Goal: Task Accomplishment & Management: Manage account settings

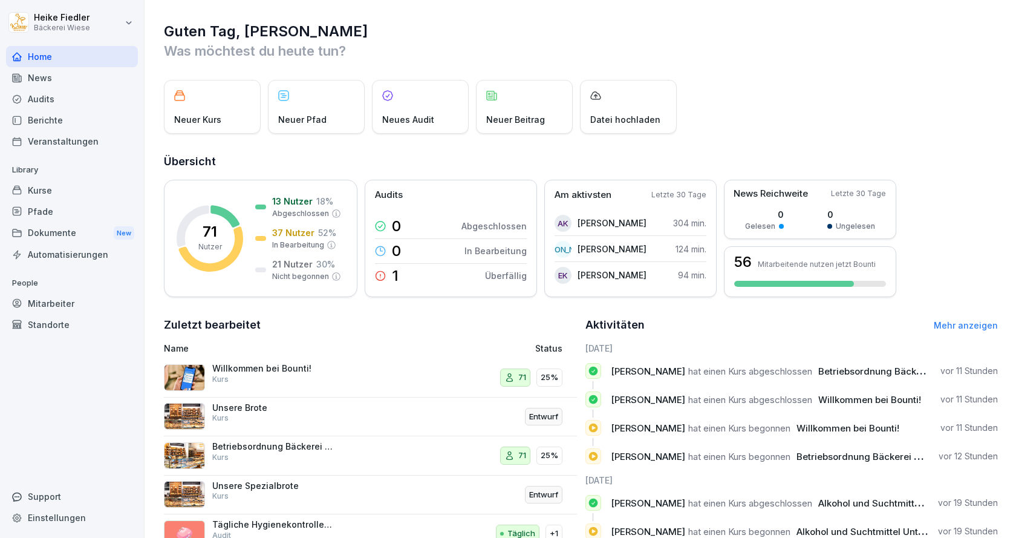
click at [63, 229] on div "Dokumente New" at bounding box center [72, 233] width 132 height 22
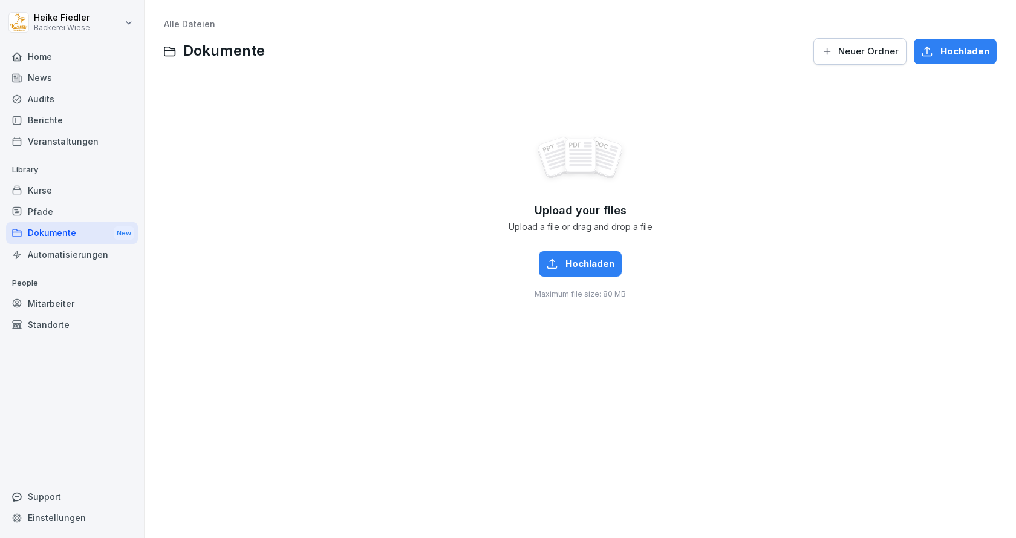
click at [49, 119] on div "Berichte" at bounding box center [72, 119] width 132 height 21
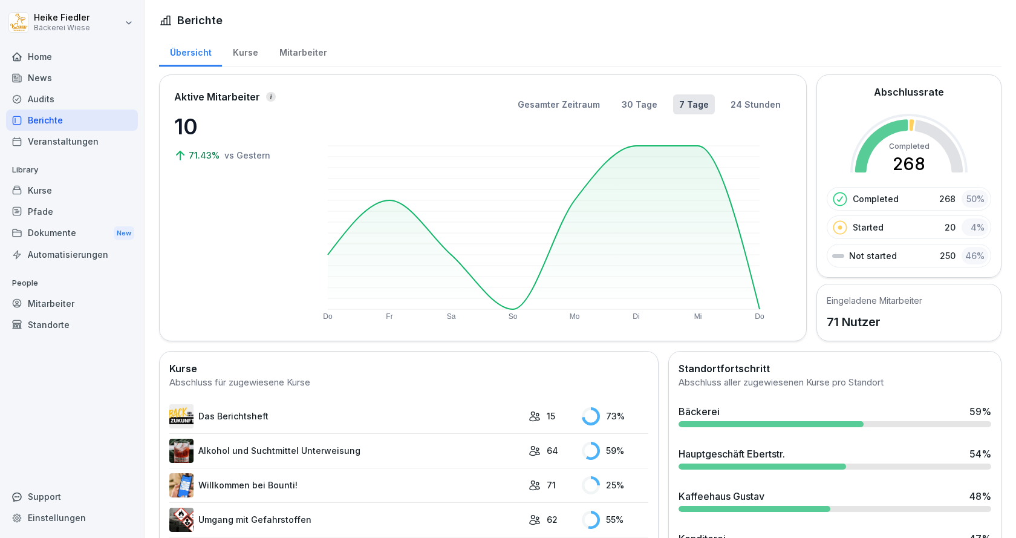
click at [41, 308] on div "Mitarbeiter" at bounding box center [72, 303] width 132 height 21
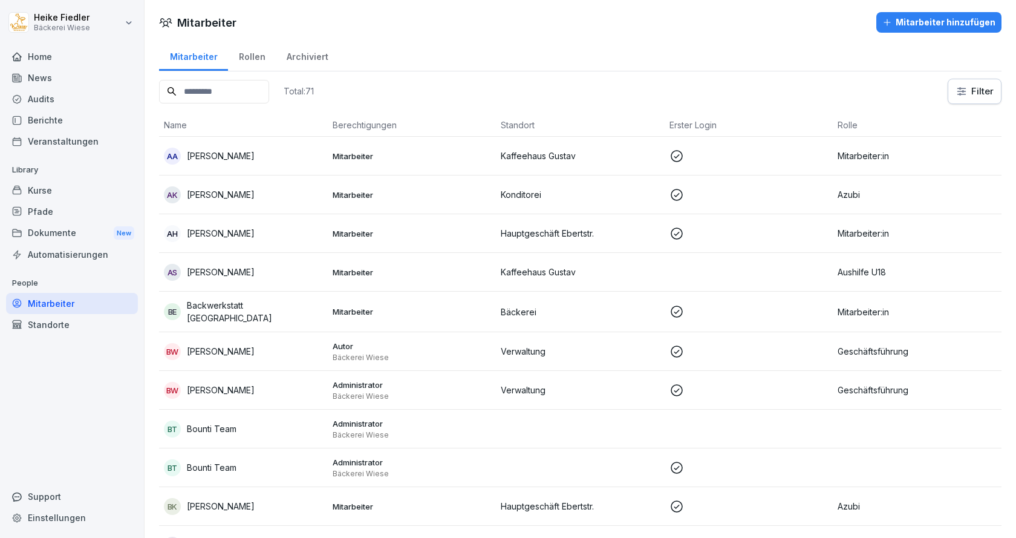
click at [232, 92] on input at bounding box center [214, 92] width 110 height 24
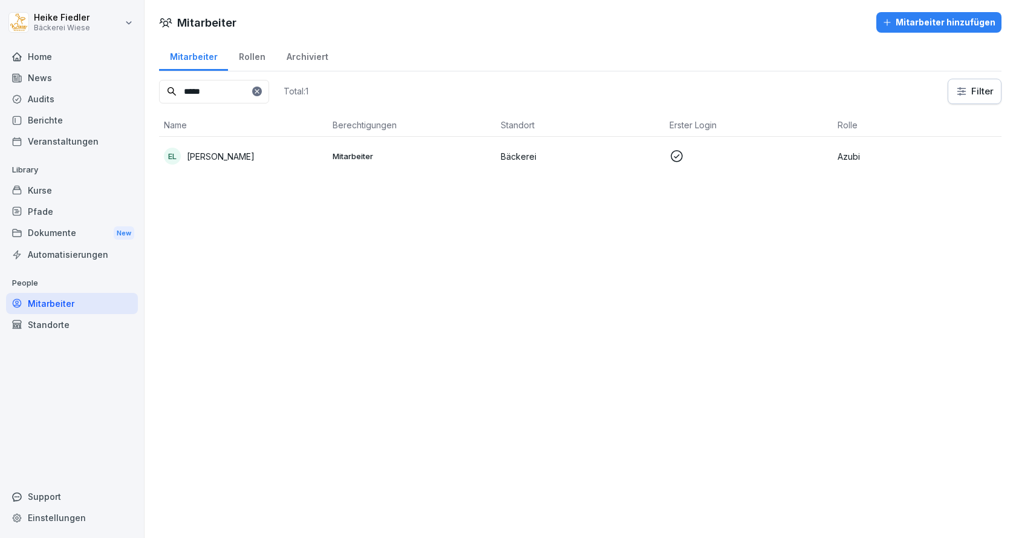
click at [219, 157] on p "[PERSON_NAME]" at bounding box center [221, 156] width 68 height 13
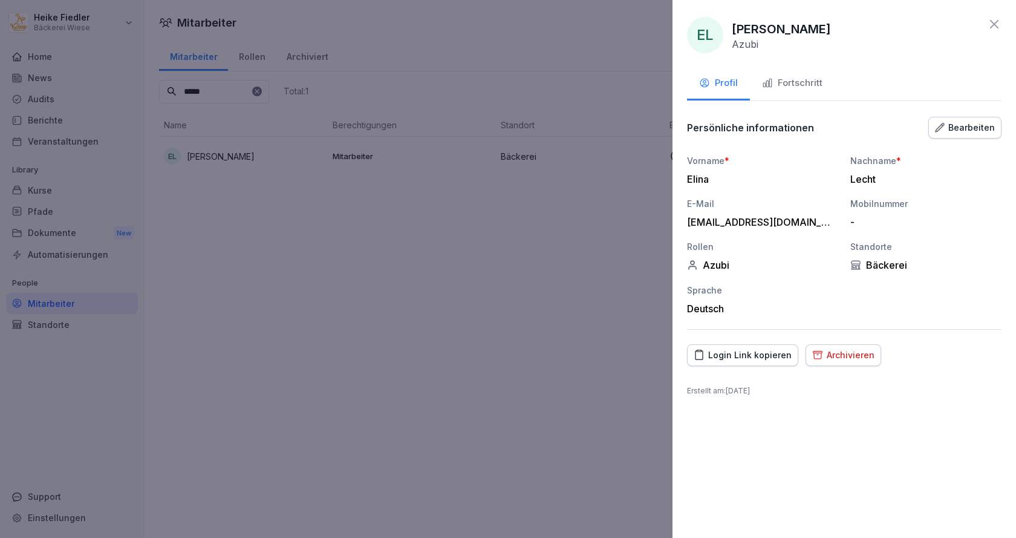
click at [801, 84] on div "Fortschritt" at bounding box center [792, 83] width 60 height 14
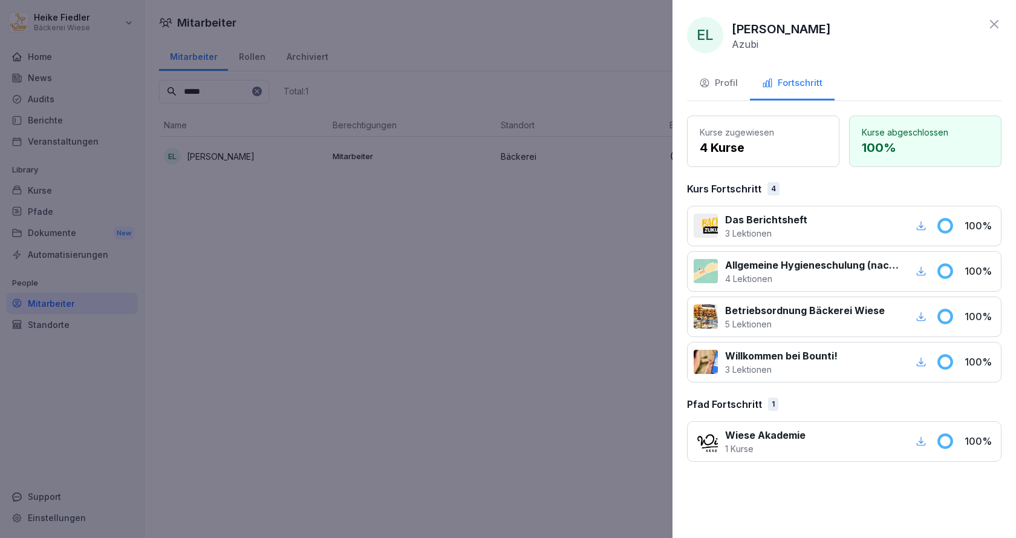
click at [717, 317] on div at bounding box center [706, 316] width 24 height 24
click at [770, 316] on p "Betriebsordnung Bäckerei Wiese" at bounding box center [805, 310] width 160 height 15
click at [975, 320] on p "100 %" at bounding box center [979, 316] width 30 height 15
click at [944, 317] on icon at bounding box center [944, 316] width 13 height 13
click at [919, 316] on icon "button" at bounding box center [920, 316] width 11 height 11
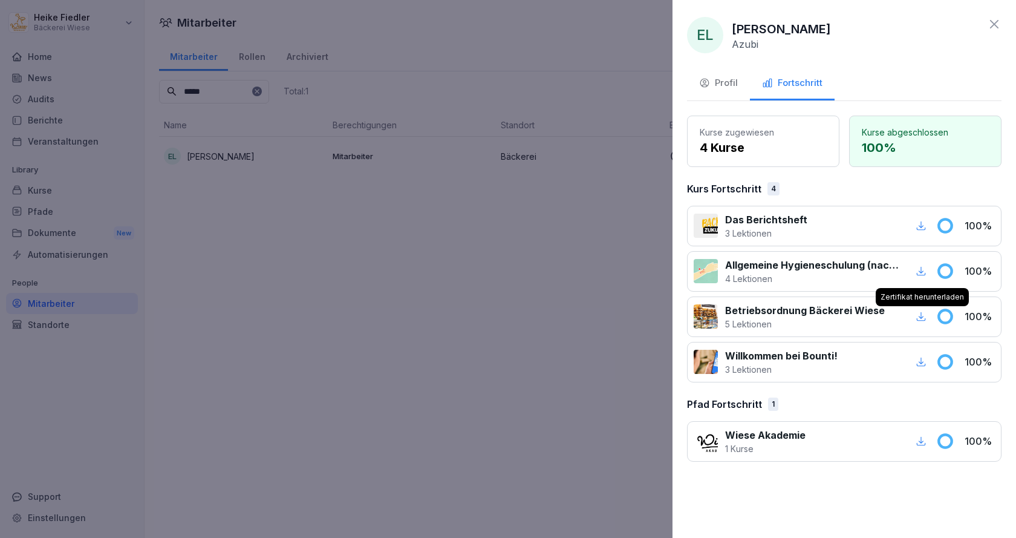
click at [991, 23] on icon at bounding box center [994, 24] width 15 height 15
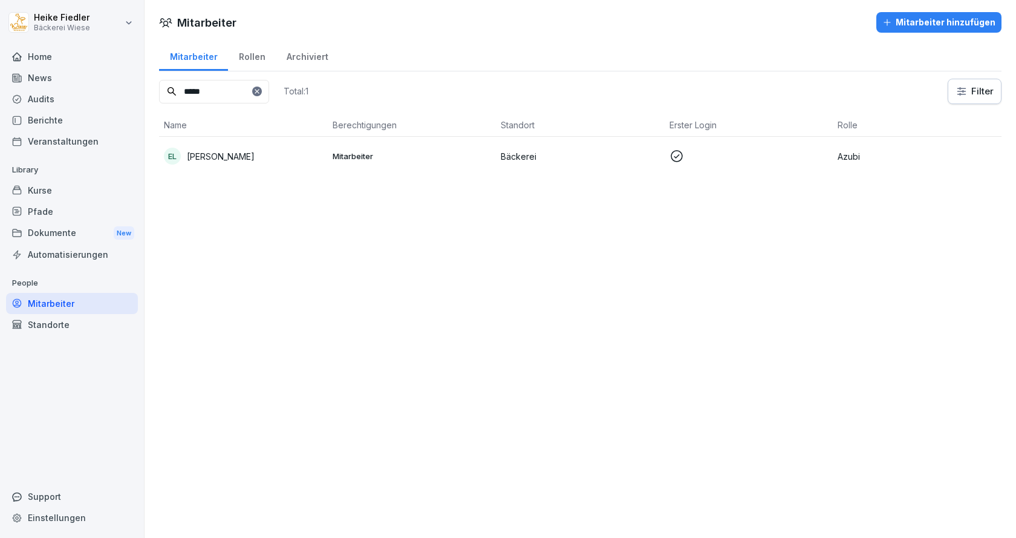
click at [238, 86] on input "*****" at bounding box center [214, 92] width 110 height 24
click at [212, 158] on p "[PERSON_NAME]" at bounding box center [221, 156] width 68 height 13
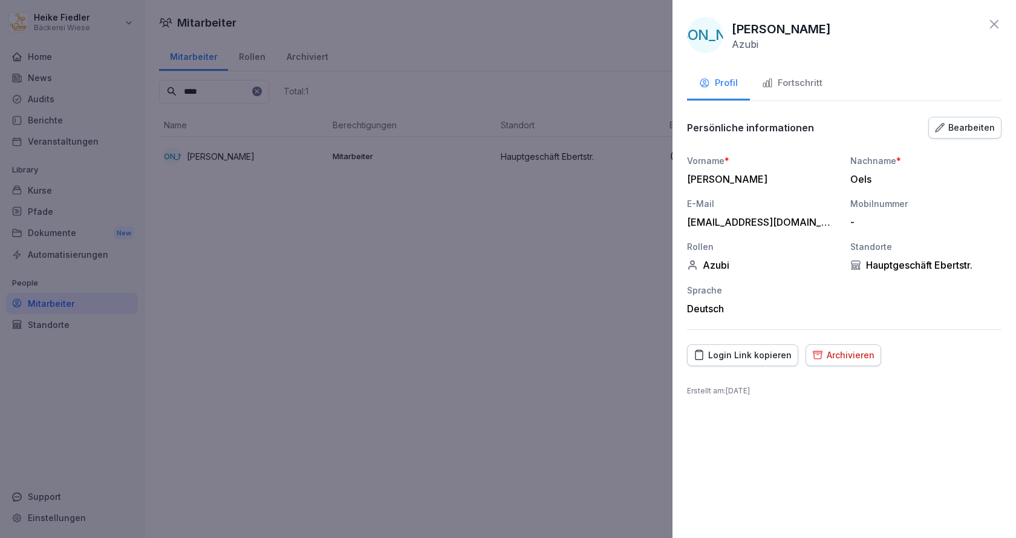
click at [811, 82] on div "Fortschritt" at bounding box center [792, 83] width 60 height 14
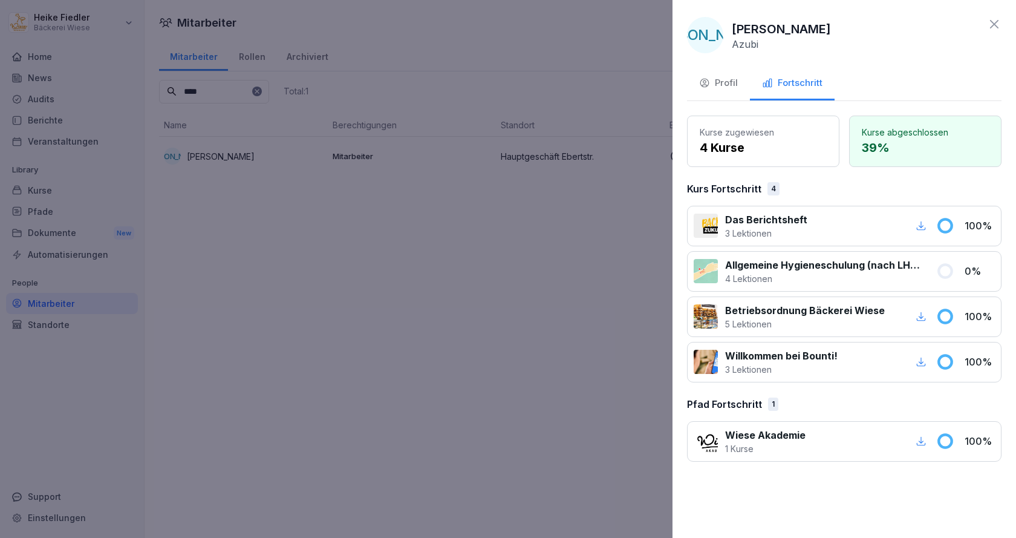
click at [923, 317] on icon "button" at bounding box center [920, 316] width 11 height 11
drag, startPoint x: 1006, startPoint y: 22, endPoint x: 994, endPoint y: 22, distance: 12.1
click at [1004, 22] on div "[PERSON_NAME] Profil Fortschritt Kurse zugewiesen 4 Kurse Kurse abgeschlossen 3…" at bounding box center [843, 269] width 343 height 538
drag, startPoint x: 994, startPoint y: 22, endPoint x: 851, endPoint y: 56, distance: 146.5
click at [993, 22] on icon at bounding box center [994, 24] width 15 height 15
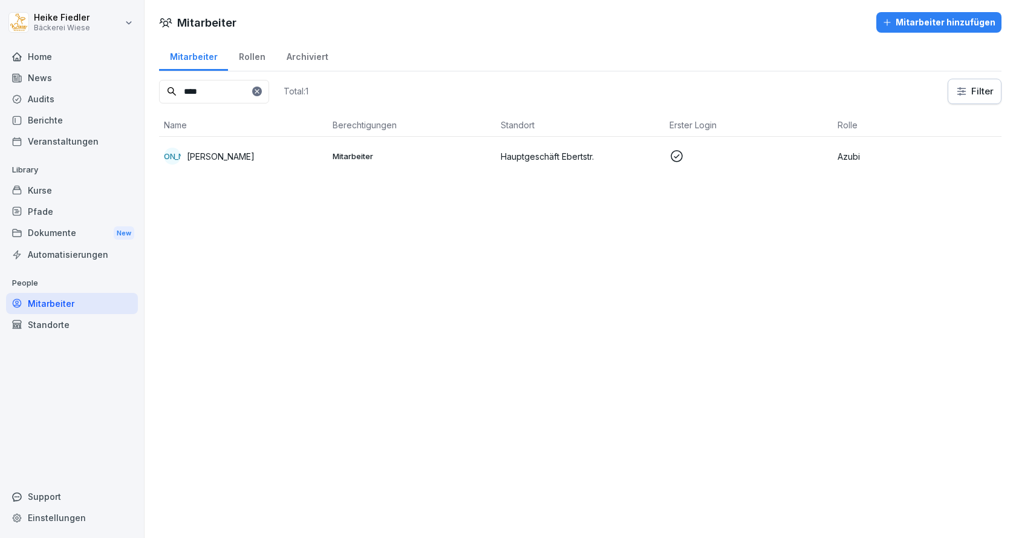
drag, startPoint x: 225, startPoint y: 93, endPoint x: 154, endPoint y: 91, distance: 71.4
click at [155, 91] on div "Mitarbeiter Rollen Archiviert **** Total: 1 Filter Name Berechtigungen Standort…" at bounding box center [580, 112] width 871 height 145
type input "****"
click at [232, 159] on p "[PERSON_NAME]" at bounding box center [221, 156] width 68 height 13
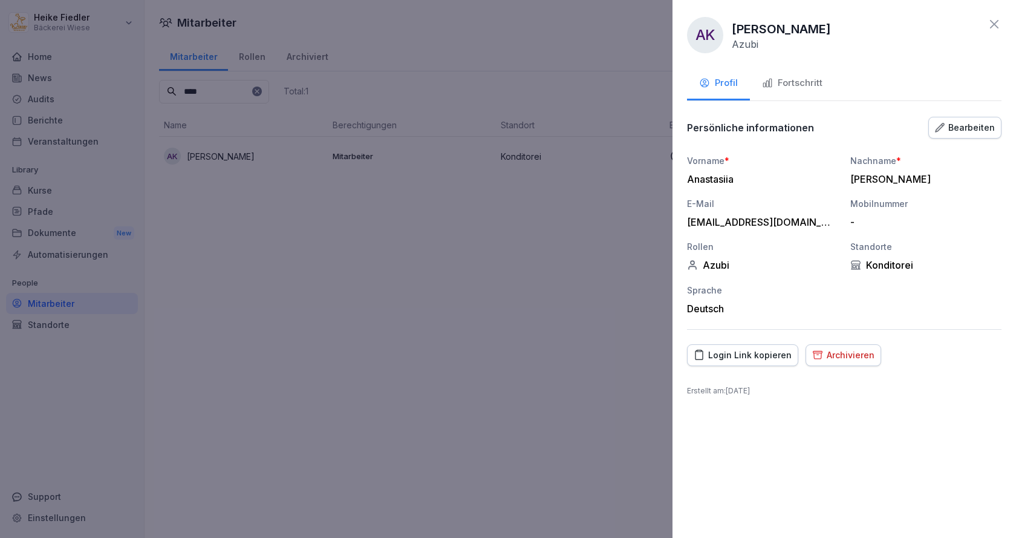
click at [810, 88] on div "Fortschritt" at bounding box center [792, 83] width 60 height 14
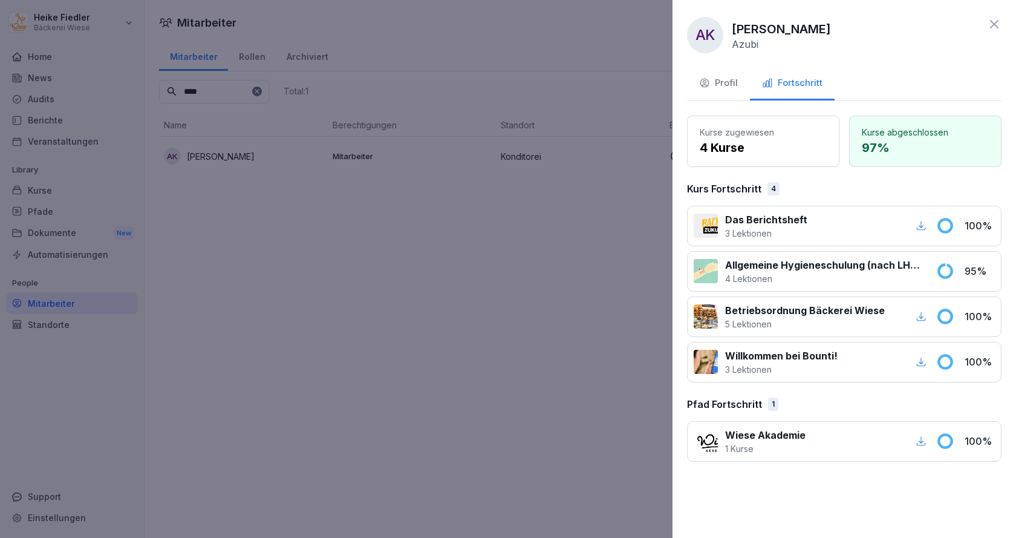
click at [921, 316] on icon "button" at bounding box center [921, 316] width 9 height 9
click at [997, 20] on icon at bounding box center [994, 24] width 15 height 15
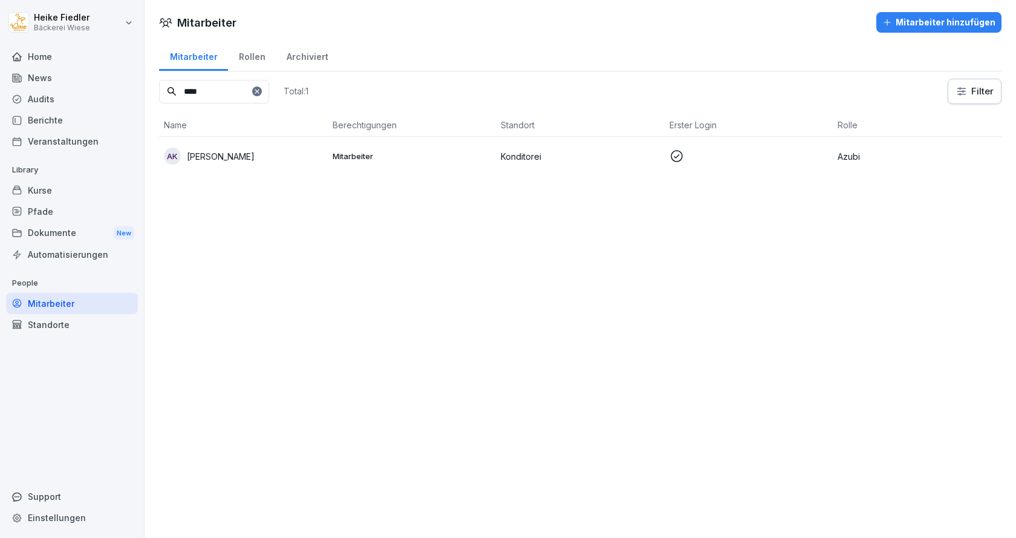
click at [234, 89] on input "****" at bounding box center [214, 92] width 110 height 24
click at [261, 93] on icon at bounding box center [256, 91] width 7 height 7
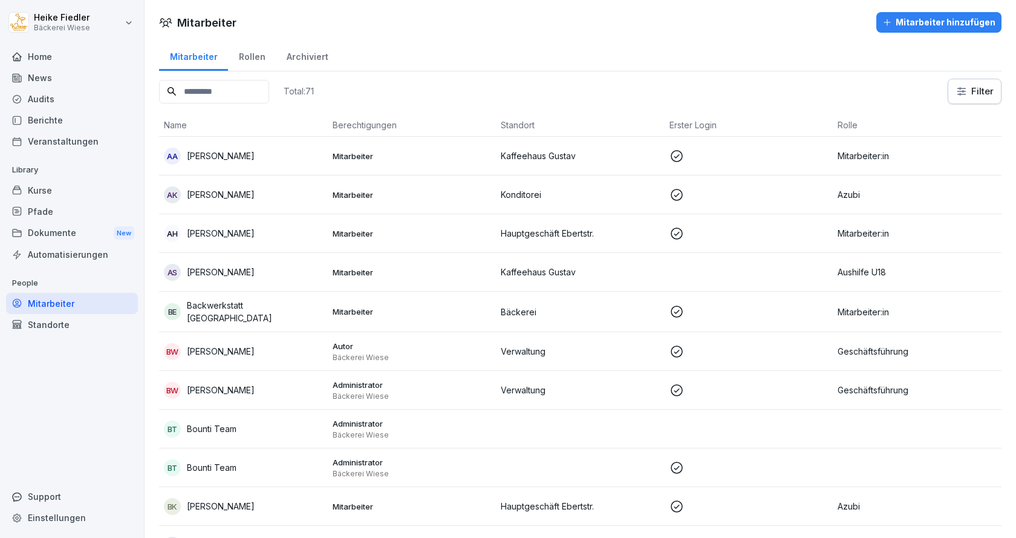
click at [237, 96] on input at bounding box center [214, 92] width 110 height 24
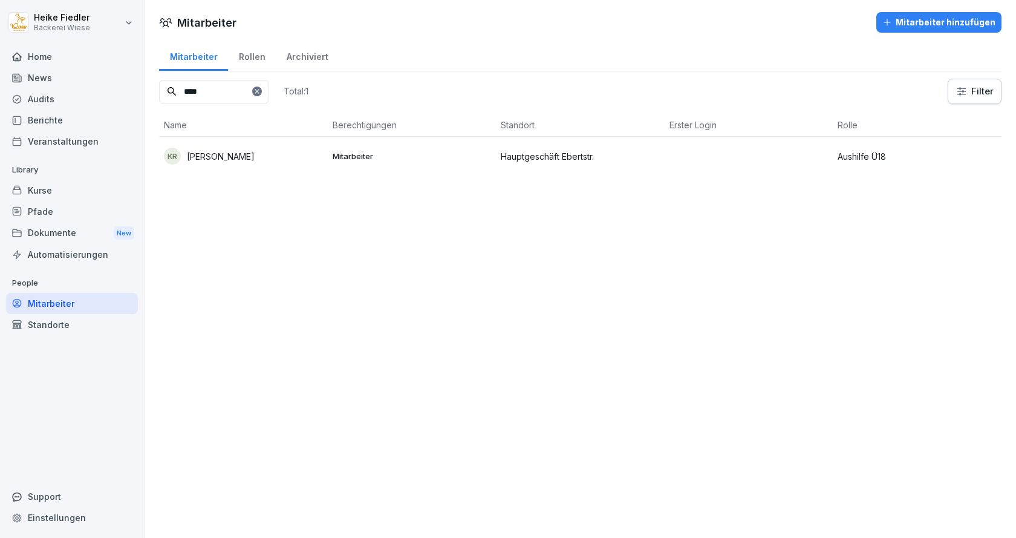
type input "****"
click at [233, 155] on p "[PERSON_NAME]" at bounding box center [221, 156] width 68 height 13
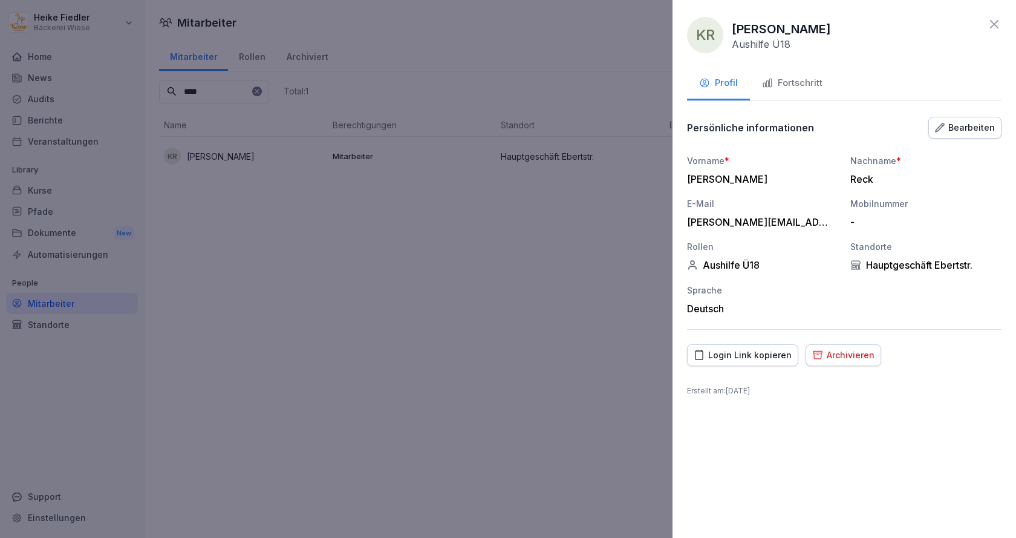
click at [813, 85] on div "Fortschritt" at bounding box center [792, 83] width 60 height 14
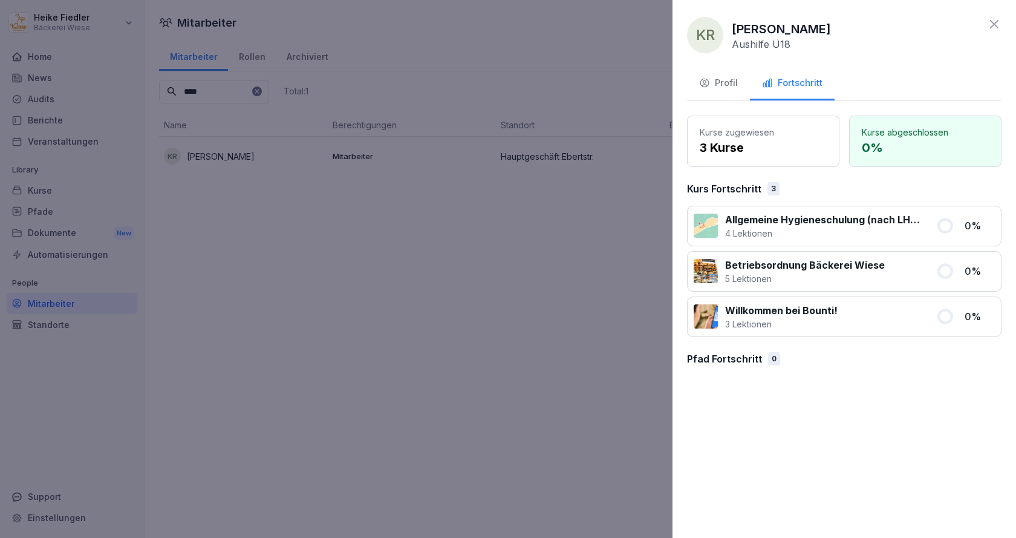
click at [778, 272] on p "5 Lektionen" at bounding box center [805, 278] width 160 height 13
click at [996, 23] on icon at bounding box center [994, 24] width 8 height 8
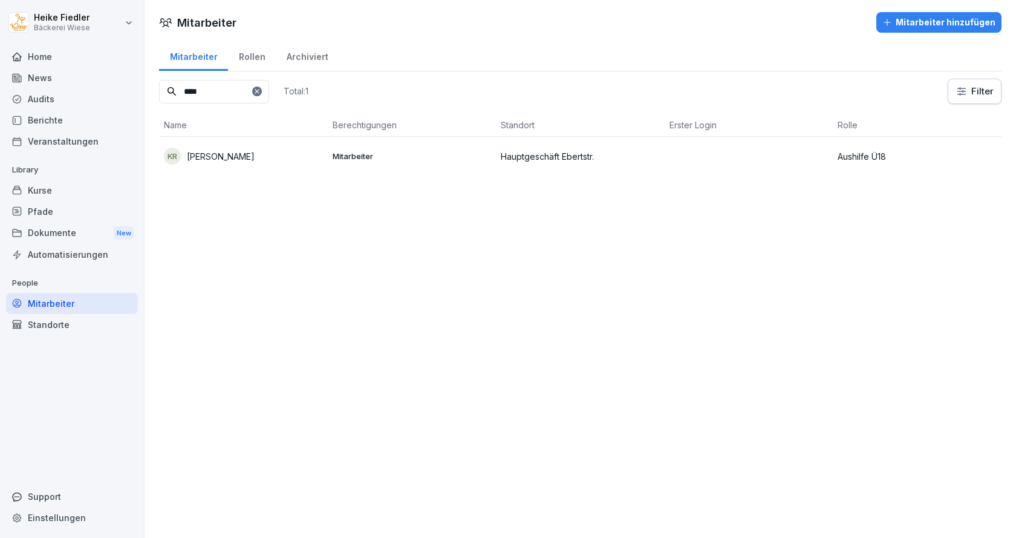
click at [48, 194] on div "Kurse" at bounding box center [72, 190] width 132 height 21
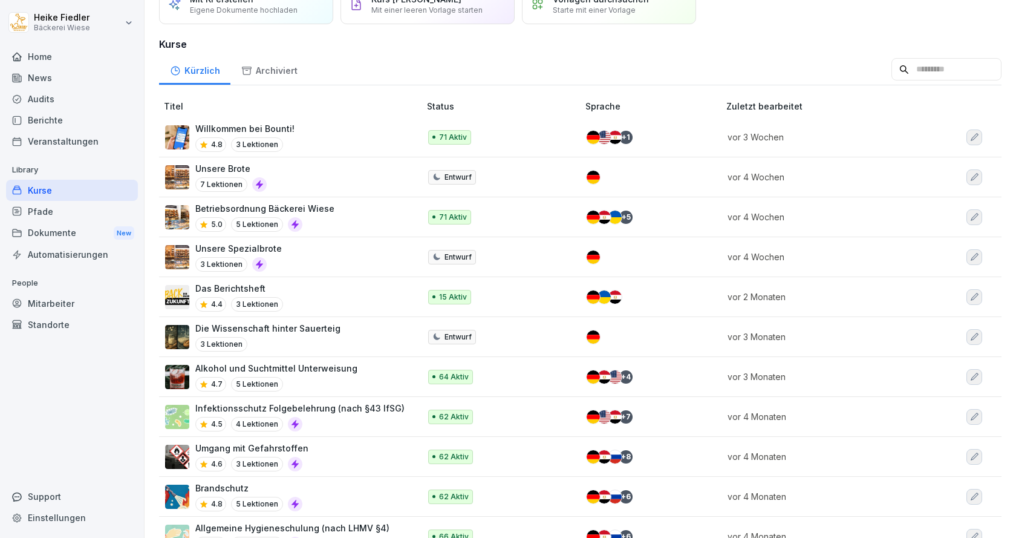
scroll to position [97, 0]
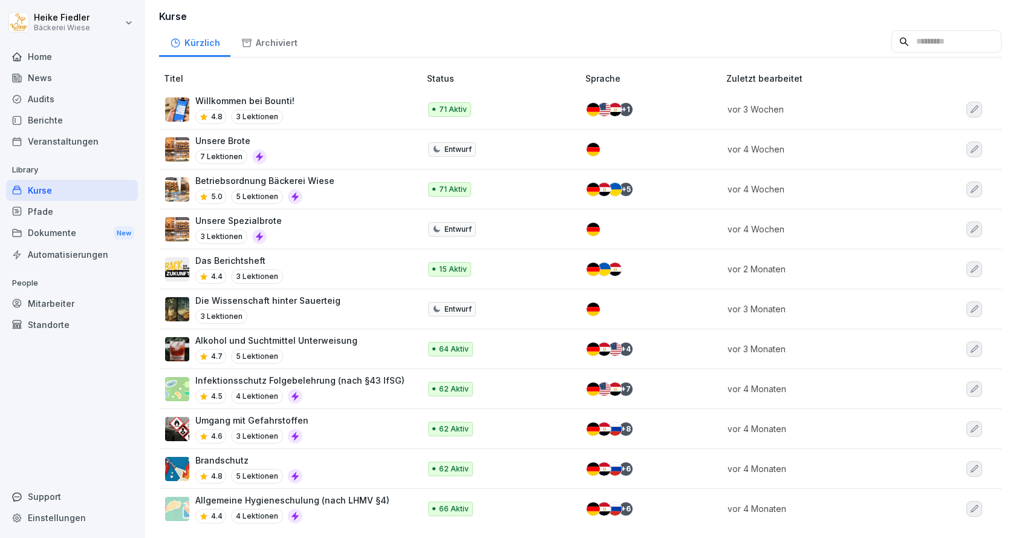
click at [383, 177] on div "Betriebsordnung Bäckerei Wiese 5.0 5 Lektionen" at bounding box center [286, 189] width 242 height 30
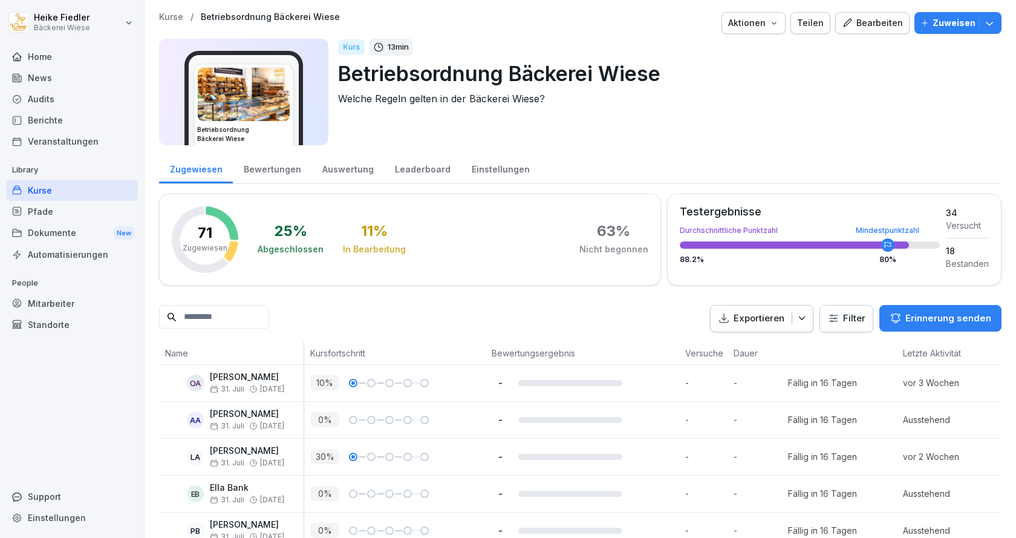
click at [233, 316] on input at bounding box center [214, 317] width 110 height 24
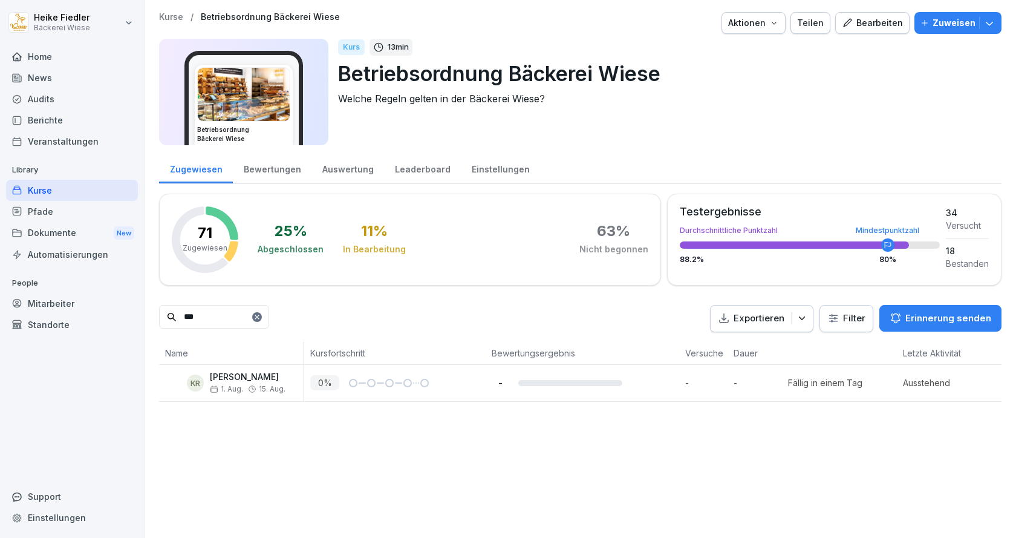
type input "***"
click at [170, 379] on icon at bounding box center [171, 383] width 10 height 10
click at [923, 317] on p "Erinnerung senden" at bounding box center [948, 317] width 86 height 13
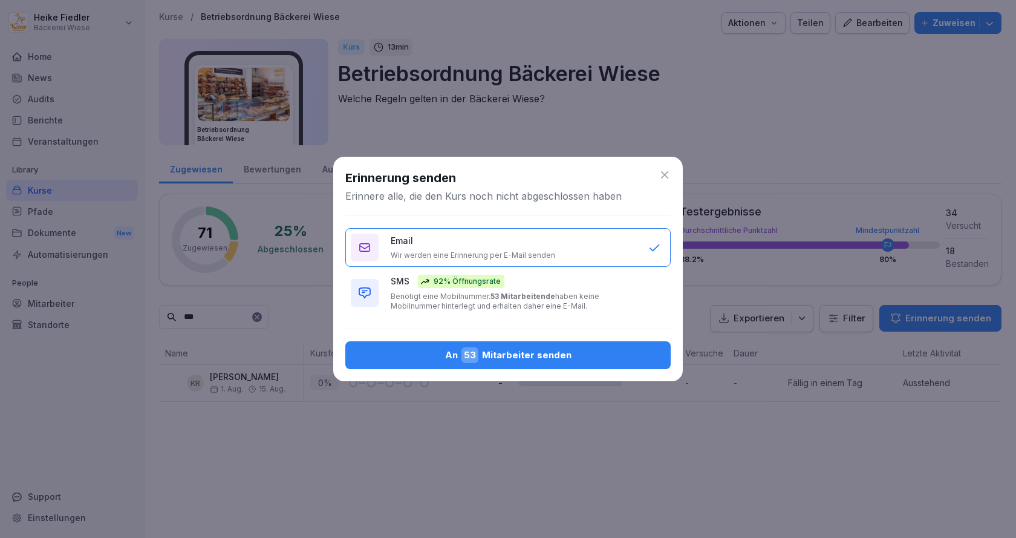
click at [663, 172] on icon at bounding box center [664, 175] width 12 height 12
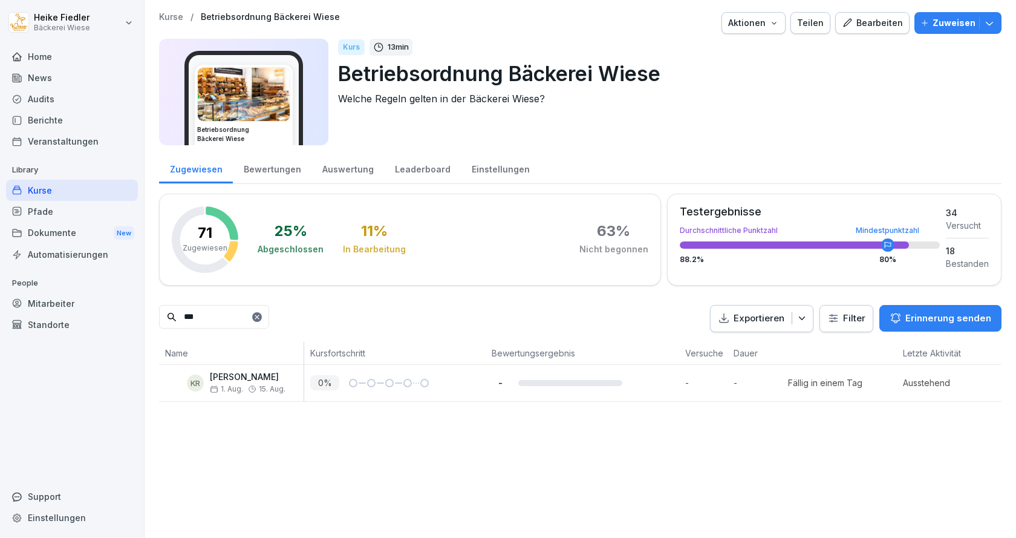
click at [261, 316] on icon at bounding box center [256, 316] width 7 height 7
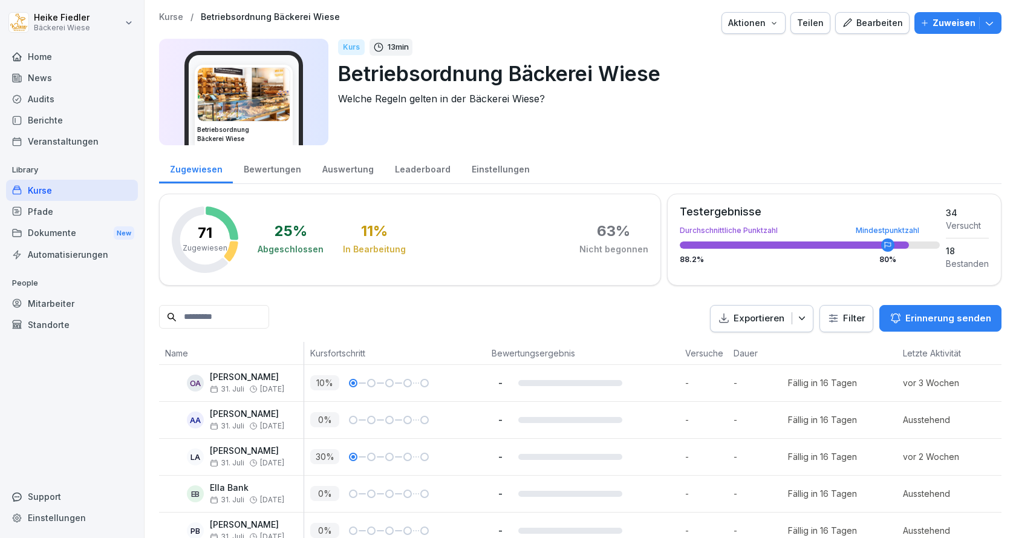
click at [842, 320] on html "Heike Fiedler Bäckerei Wiese Home News Audits Berichte Veranstaltungen Library …" at bounding box center [508, 269] width 1016 height 538
click at [943, 21] on p "Zuweisen" at bounding box center [953, 22] width 43 height 13
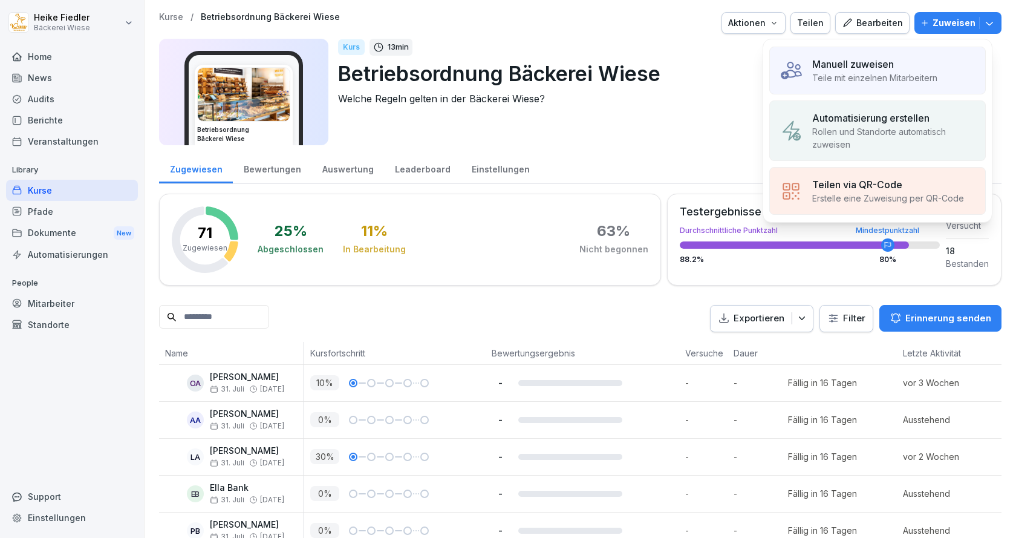
click at [887, 62] on p "Manuell zuweisen" at bounding box center [853, 64] width 82 height 15
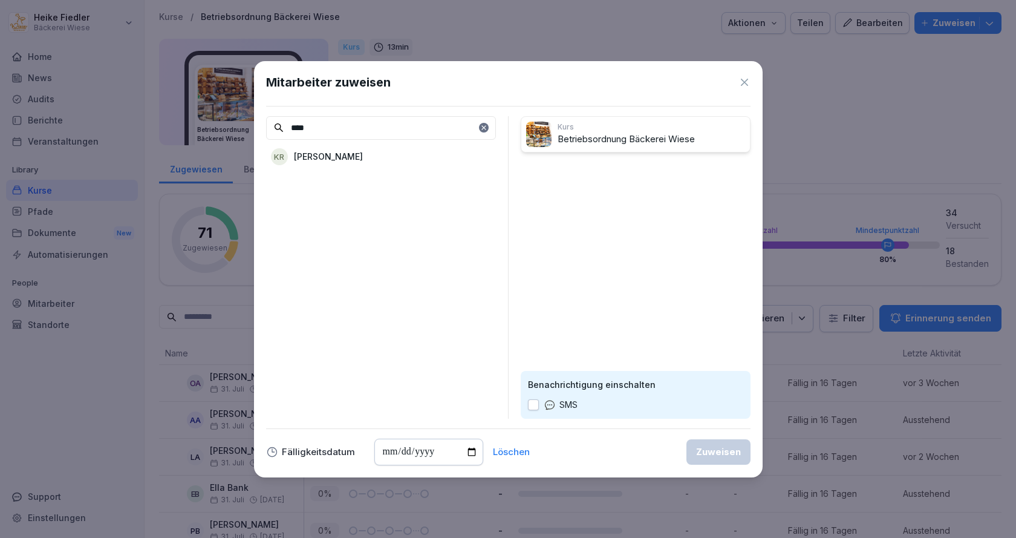
type input "****"
click at [379, 160] on div "KR Karolina Reck" at bounding box center [381, 157] width 230 height 22
click at [531, 403] on button "button" at bounding box center [533, 404] width 11 height 11
click at [468, 452] on input "date" at bounding box center [428, 451] width 109 height 27
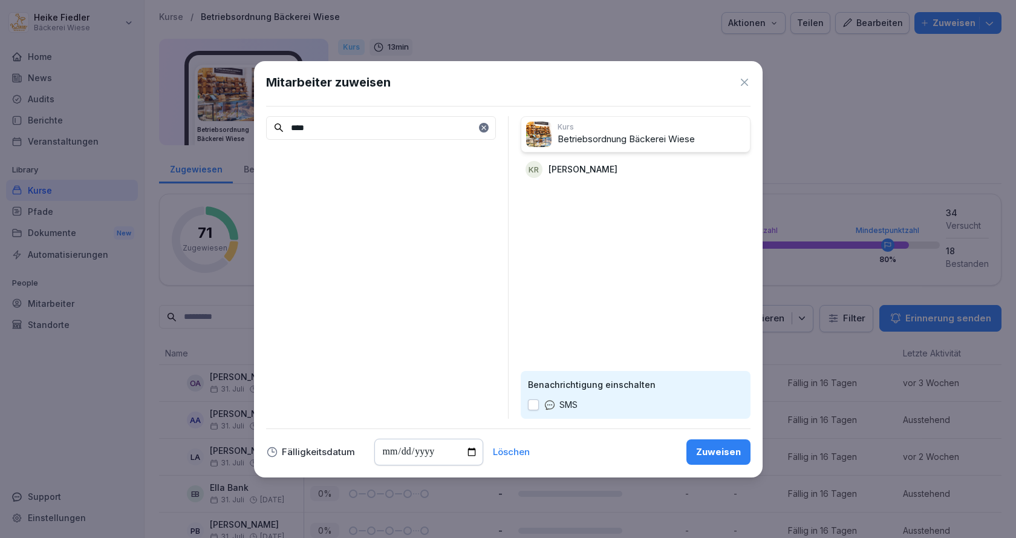
type input "**********"
click at [731, 452] on div "Zuweisen" at bounding box center [718, 451] width 45 height 13
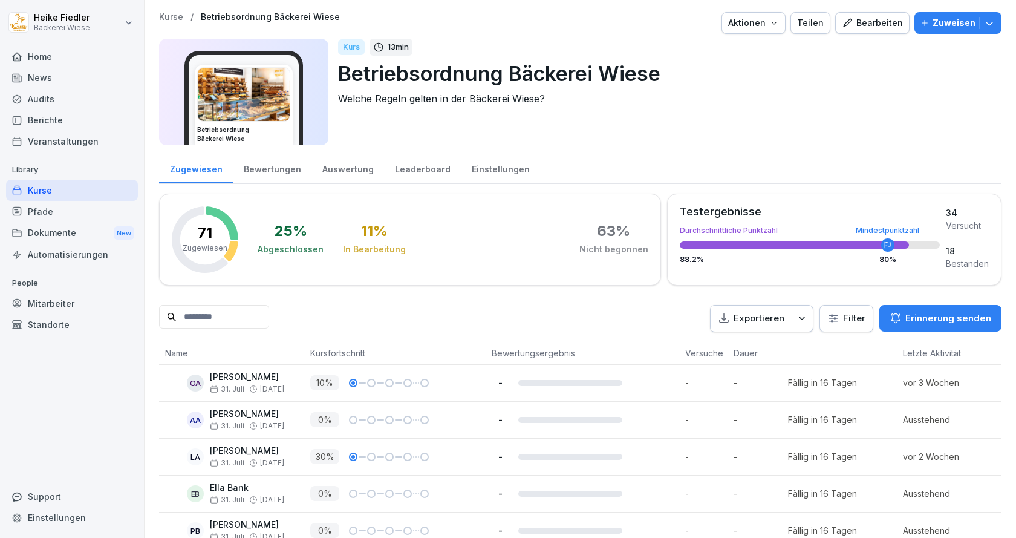
click at [61, 302] on div "Mitarbeiter" at bounding box center [72, 303] width 132 height 21
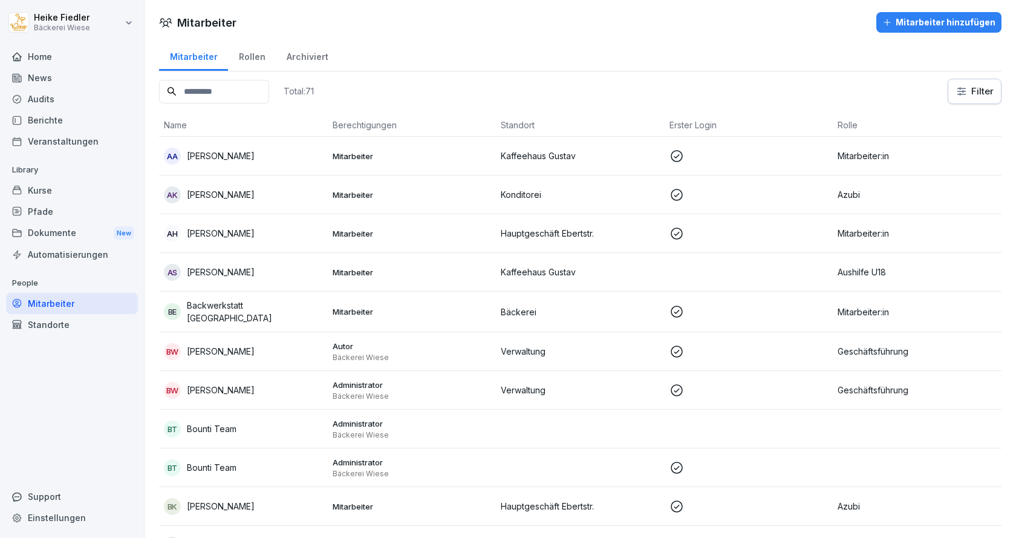
click at [909, 25] on div "Mitarbeiter hinzufügen" at bounding box center [938, 22] width 113 height 13
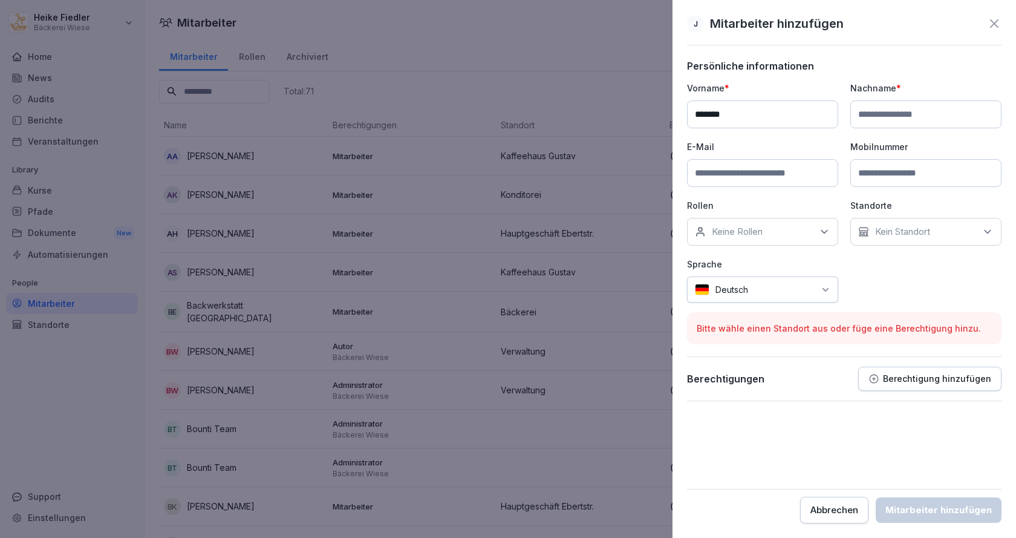
type input "*******"
click at [697, 179] on input at bounding box center [762, 173] width 151 height 28
type input "**********"
click at [895, 176] on input at bounding box center [925, 173] width 151 height 28
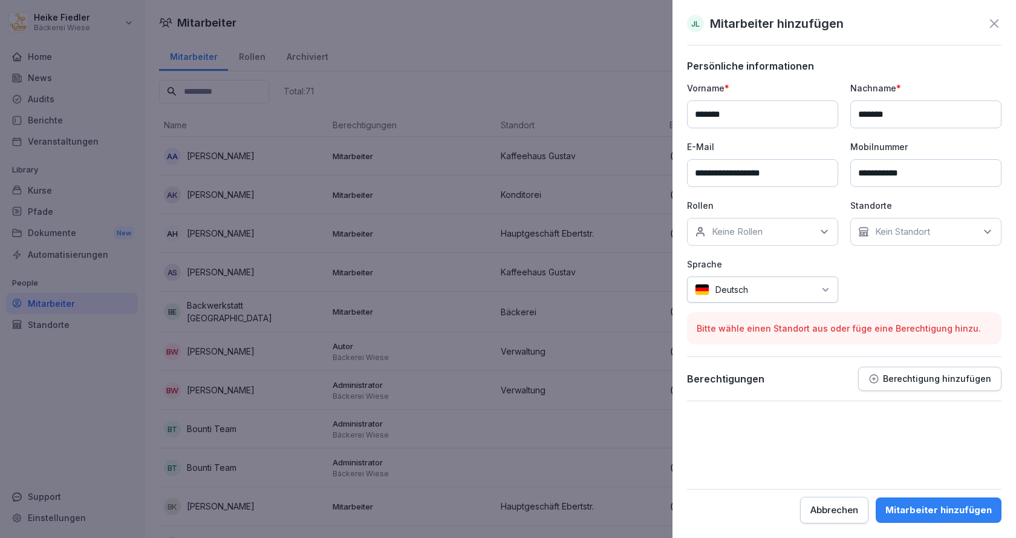
type input "**********"
click at [824, 234] on icon at bounding box center [824, 232] width 12 height 12
click at [702, 311] on button "Aushilfe Ü18" at bounding box center [700, 310] width 11 height 11
click at [904, 235] on p "Kein Standort" at bounding box center [902, 232] width 55 height 12
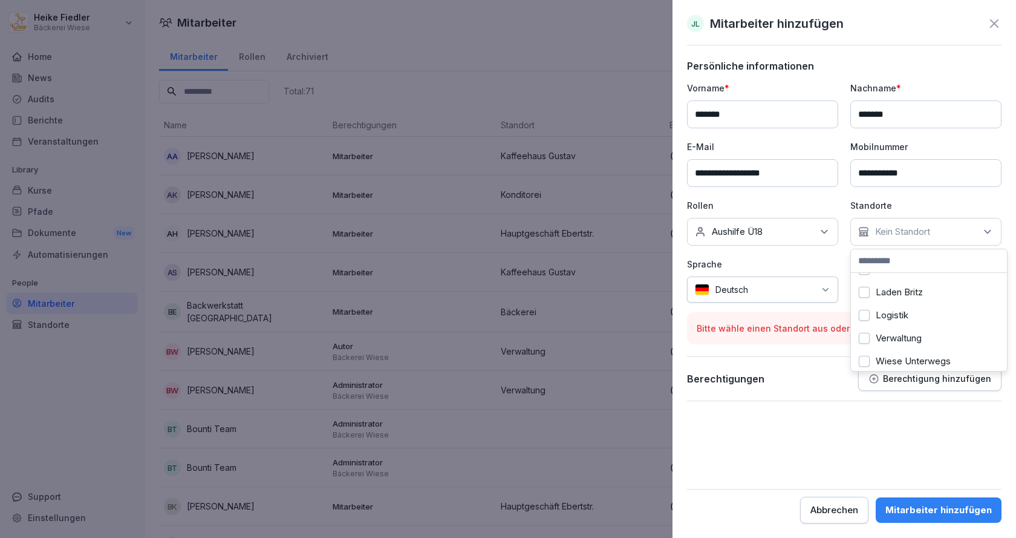
scroll to position [135, 0]
click at [866, 351] on button "Wiese Unterwegs" at bounding box center [864, 356] width 11 height 11
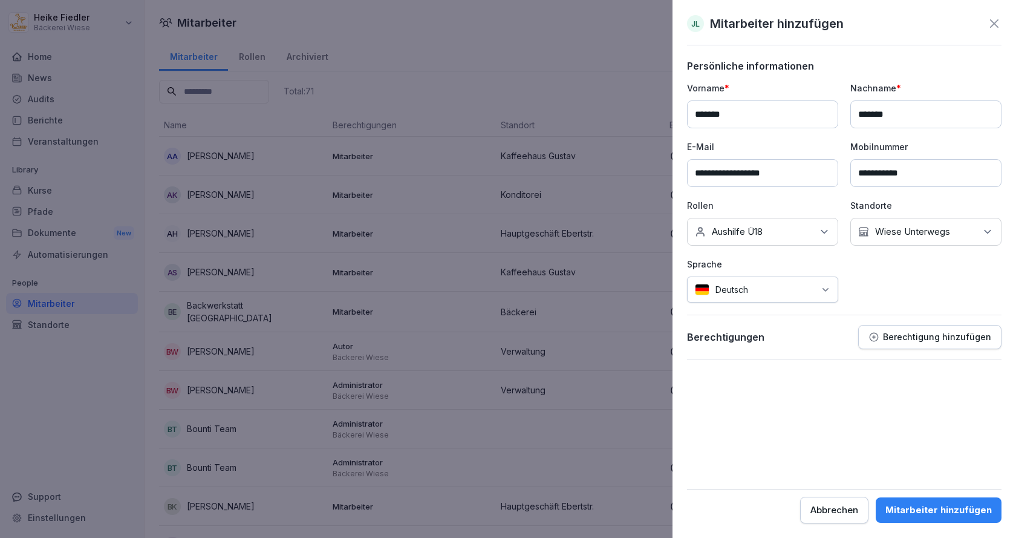
click at [791, 263] on p "Sprache" at bounding box center [762, 264] width 151 height 13
click at [961, 510] on div "Mitarbeiter hinzufügen" at bounding box center [938, 509] width 106 height 13
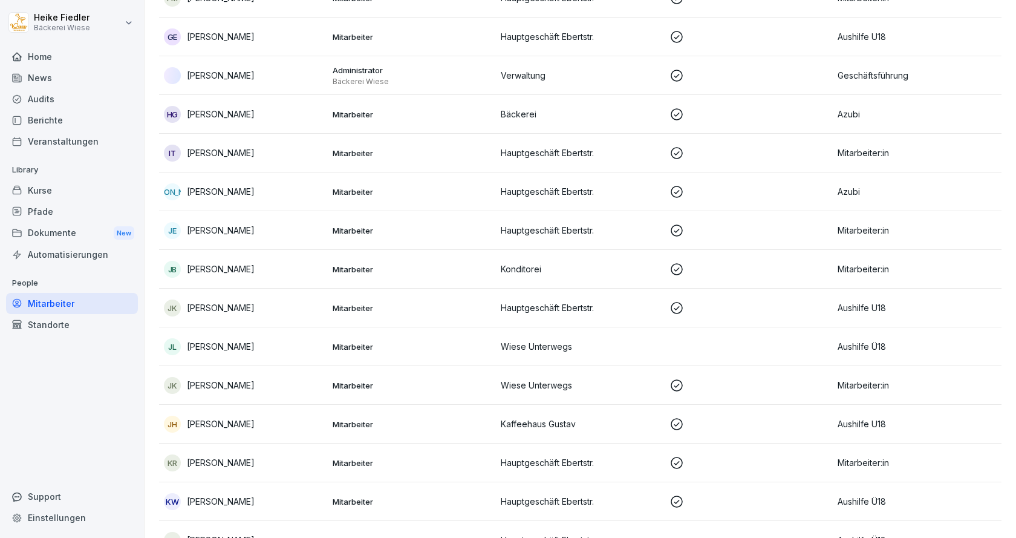
scroll to position [907, 0]
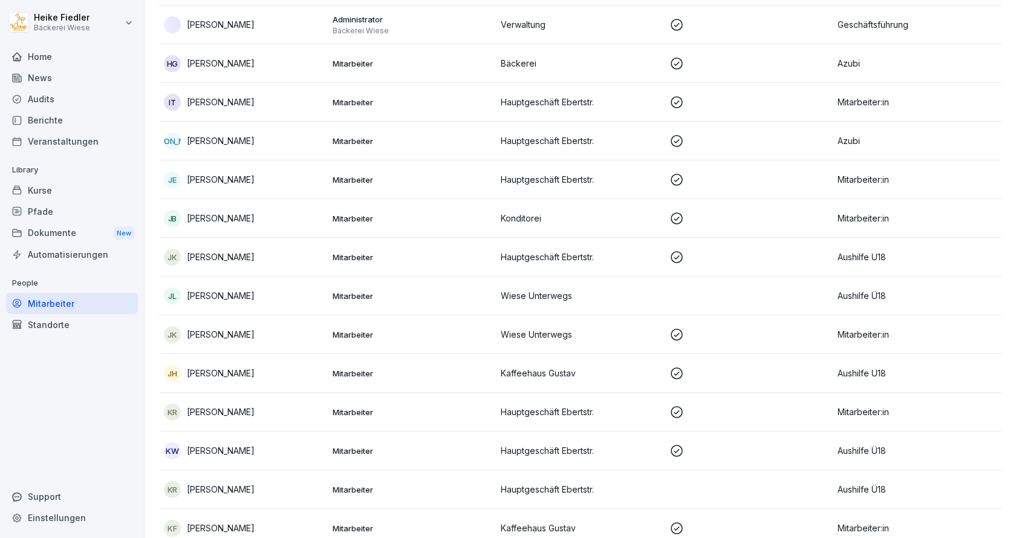
click at [64, 196] on div "Kurse" at bounding box center [72, 190] width 132 height 21
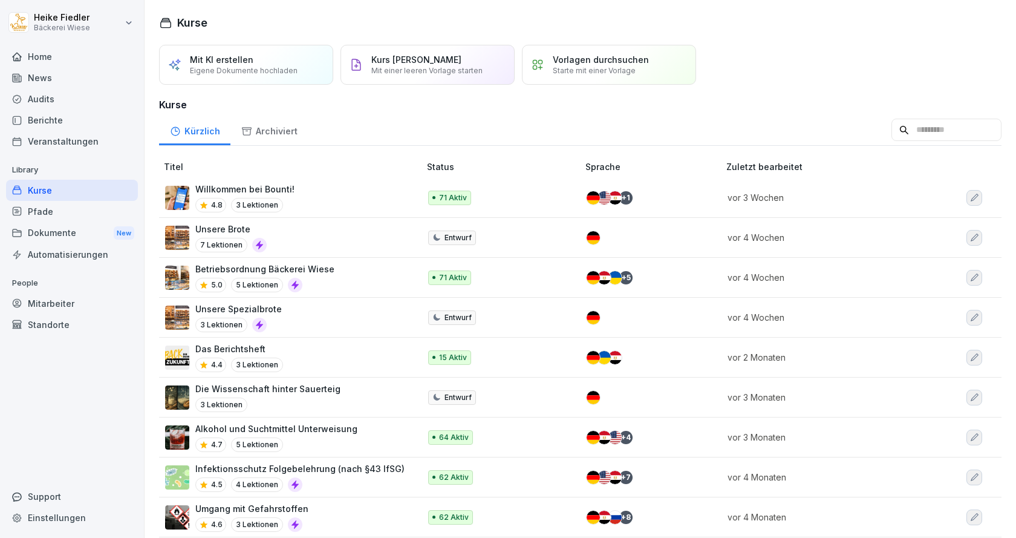
click at [328, 195] on div "Willkommen bei Bounti! 4.8 3 Lektionen" at bounding box center [286, 198] width 242 height 30
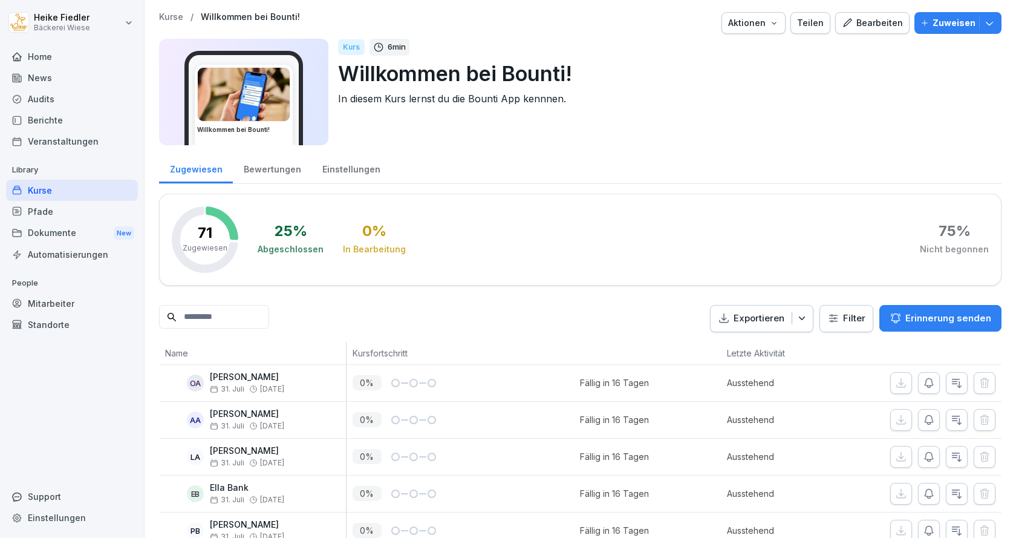
click at [960, 27] on p "Zuweisen" at bounding box center [953, 22] width 43 height 13
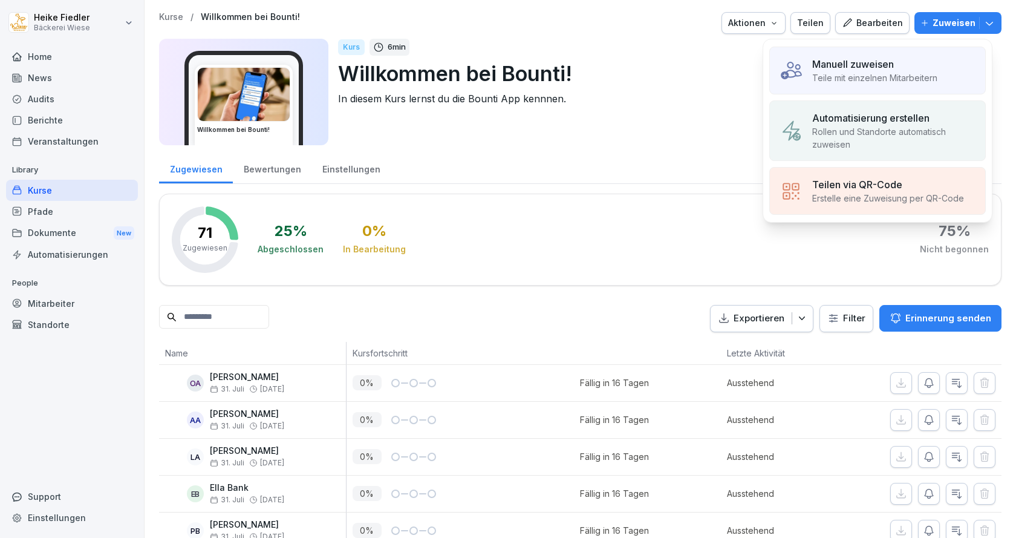
click at [877, 76] on p "Teile mit einzelnen Mitarbeitern" at bounding box center [874, 77] width 125 height 13
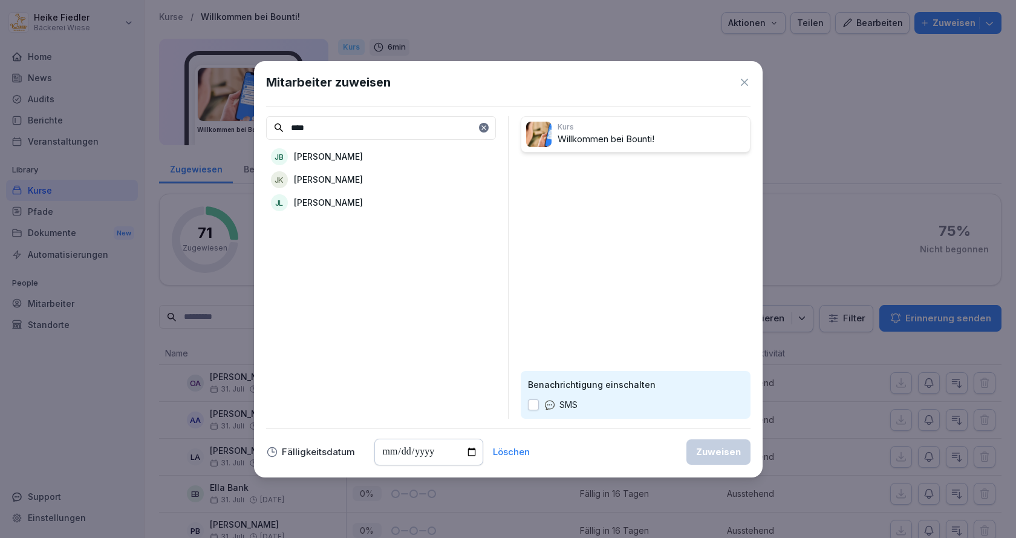
type input "****"
click at [370, 200] on div "JL Johanna Lehmann" at bounding box center [381, 203] width 230 height 22
click at [726, 447] on div "Zuweisen" at bounding box center [718, 451] width 45 height 13
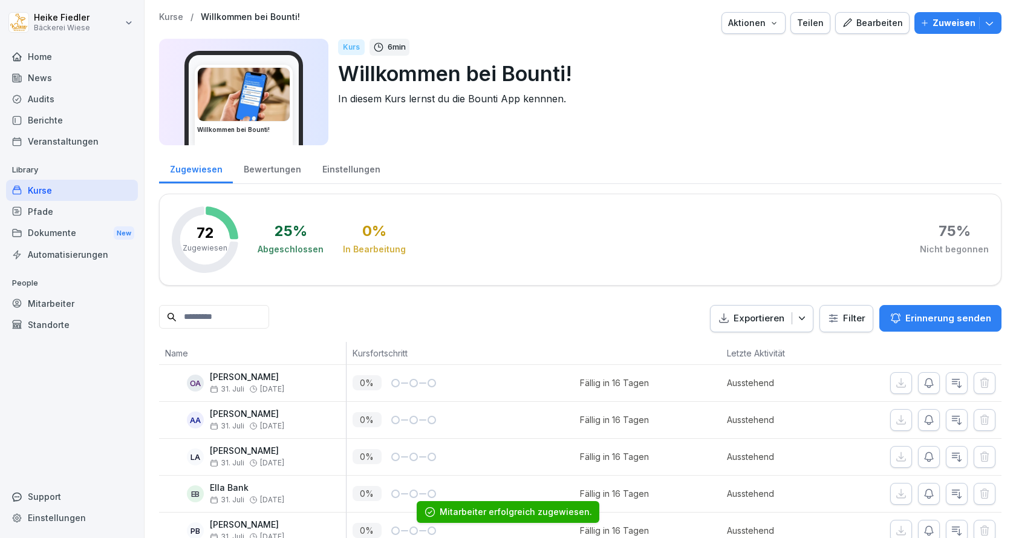
click at [31, 195] on div "Kurse" at bounding box center [72, 190] width 132 height 21
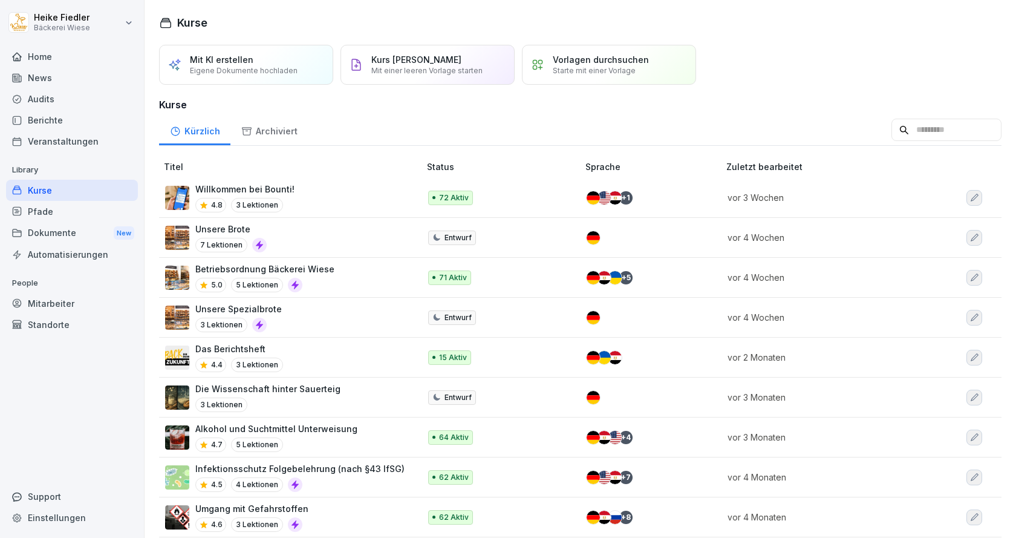
scroll to position [60, 0]
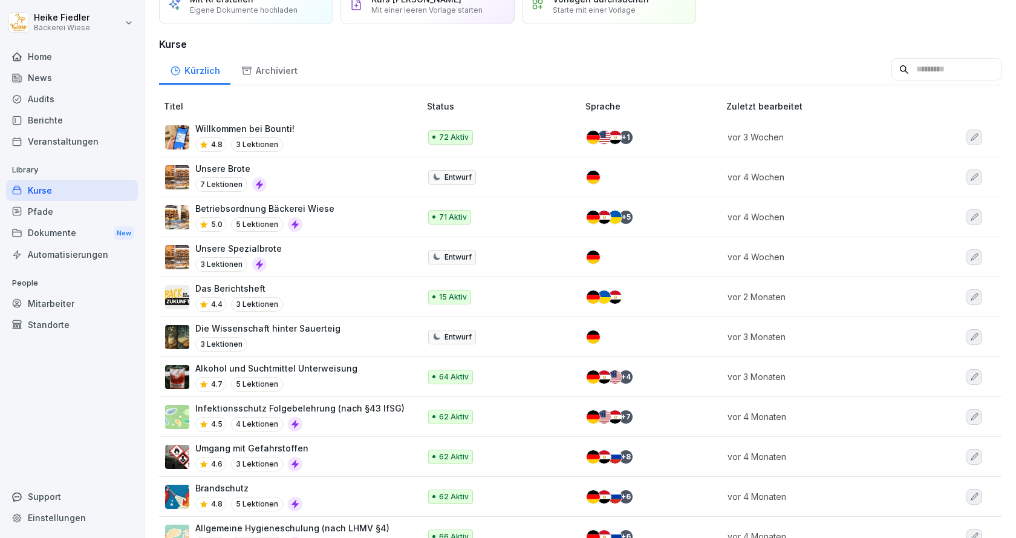
click at [377, 219] on div "Betriebsordnung Bäckerei Wiese 5.0 5 Lektionen" at bounding box center [286, 217] width 242 height 30
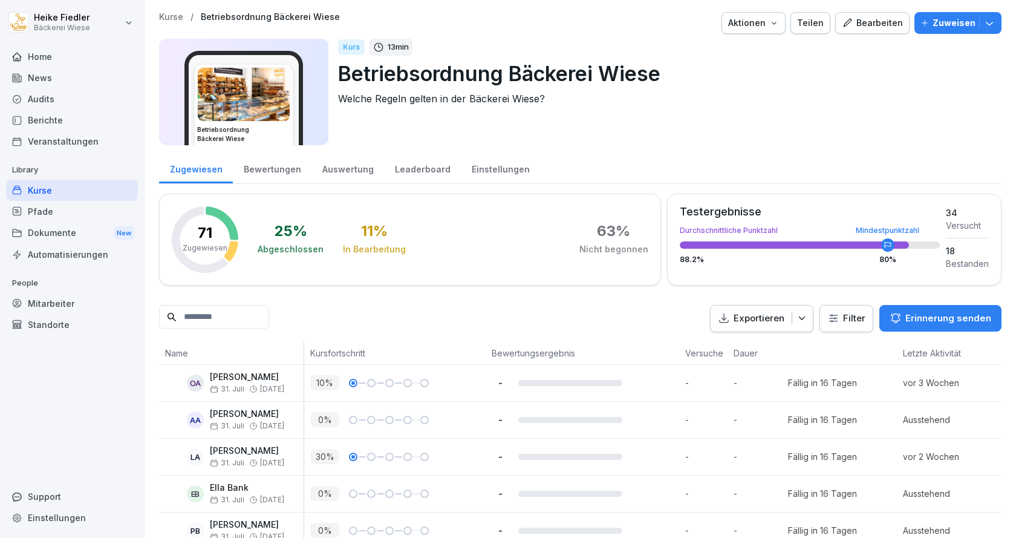
click at [961, 15] on button "Zuweisen" at bounding box center [957, 23] width 87 height 22
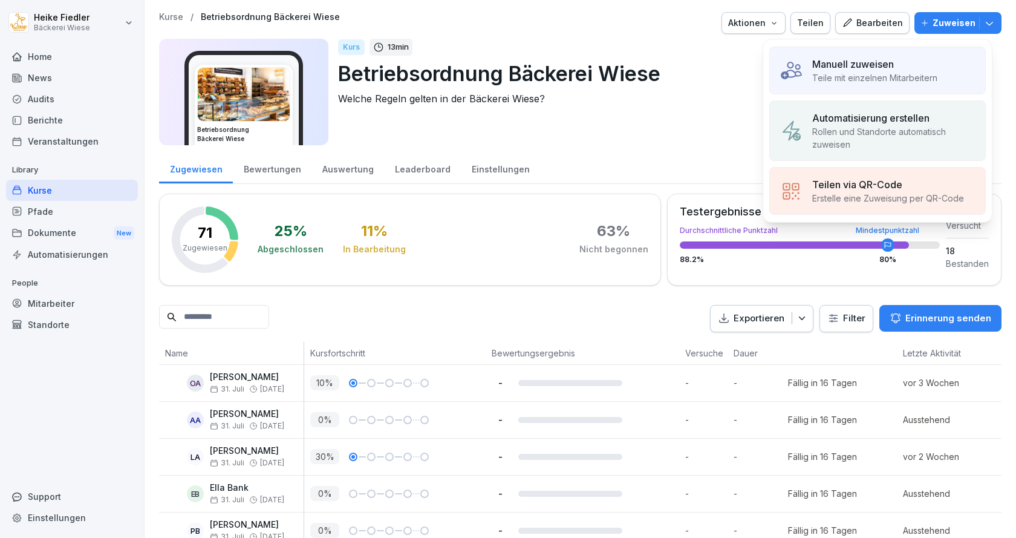
click at [871, 73] on p "Teile mit einzelnen Mitarbeitern" at bounding box center [874, 77] width 125 height 13
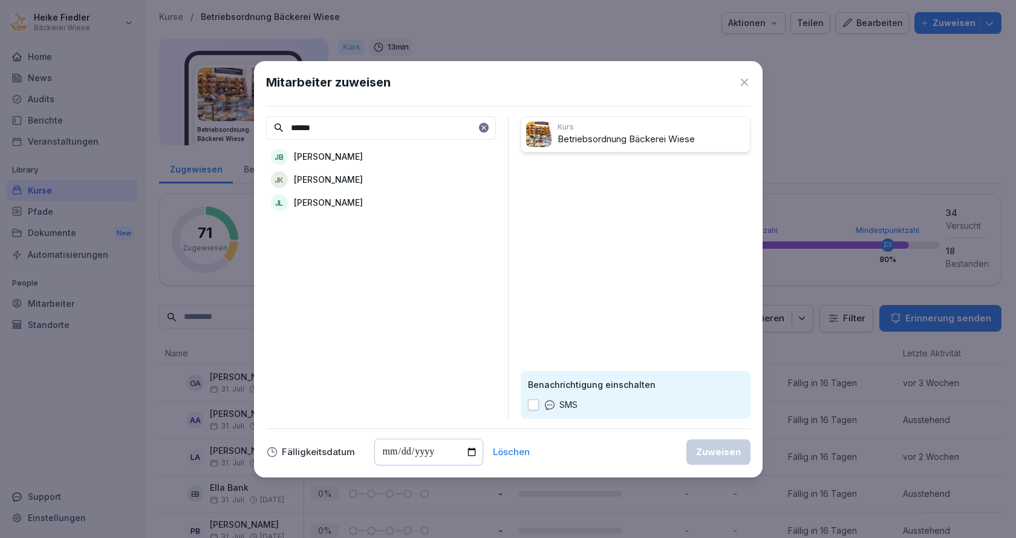
type input "******"
click at [345, 197] on p "Johanna Lehmann" at bounding box center [328, 202] width 69 height 13
click at [737, 450] on div "Zuweisen" at bounding box center [718, 451] width 45 height 13
